Goal: Find specific page/section: Find specific page/section

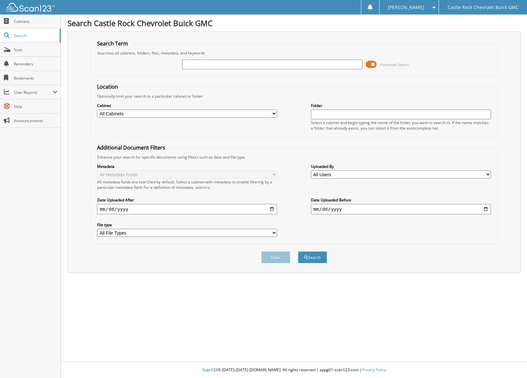
click at [228, 63] on input "text" at bounding box center [272, 65] width 180 height 10
type input "G8486"
click at [298, 251] on button "Search" at bounding box center [312, 257] width 29 height 12
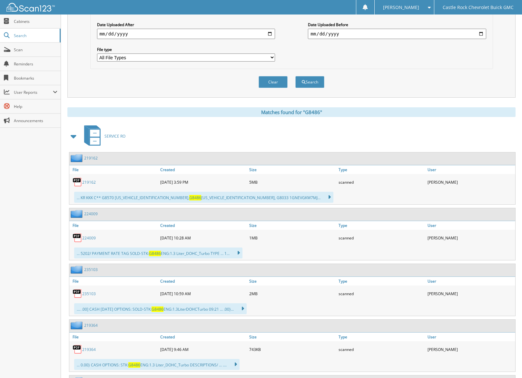
scroll to position [193, 0]
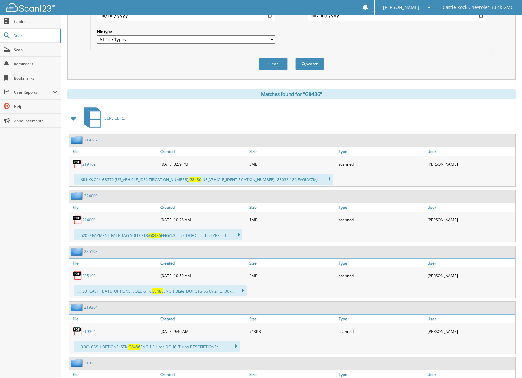
click at [189, 182] on span "G8486" at bounding box center [195, 179] width 12 height 5
click at [92, 166] on link "219162" at bounding box center [89, 163] width 14 height 5
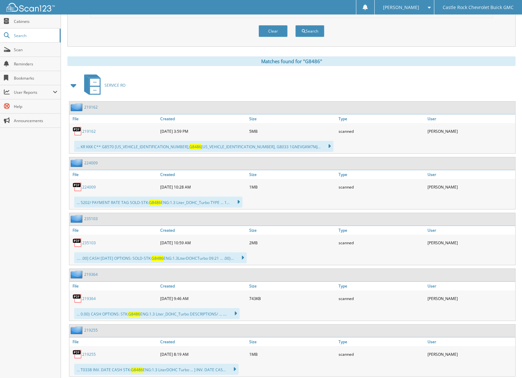
scroll to position [215, 0]
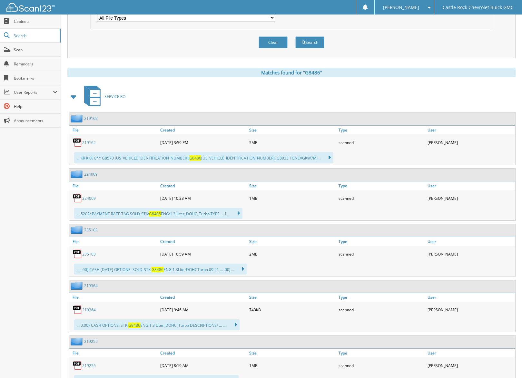
click at [88, 199] on link "224009" at bounding box center [89, 198] width 14 height 5
